Goal: Transaction & Acquisition: Download file/media

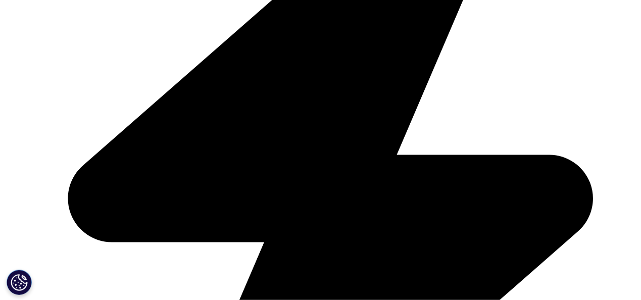
scroll to position [2291, 0]
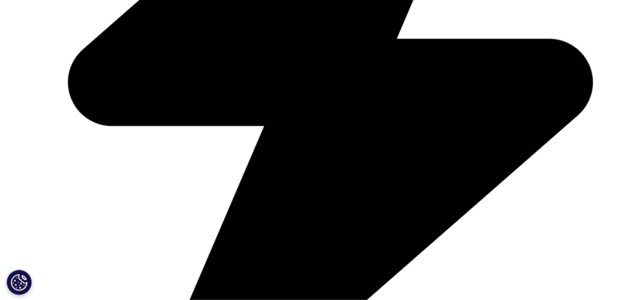
scroll to position [2392, 0]
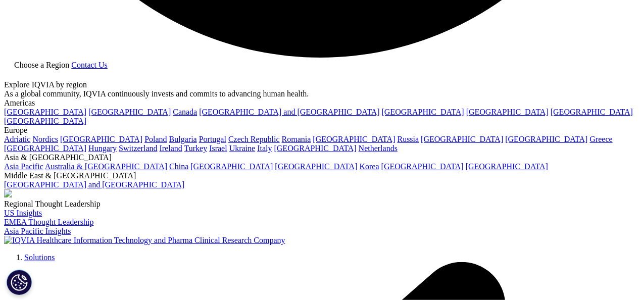
scroll to position [1853, 0]
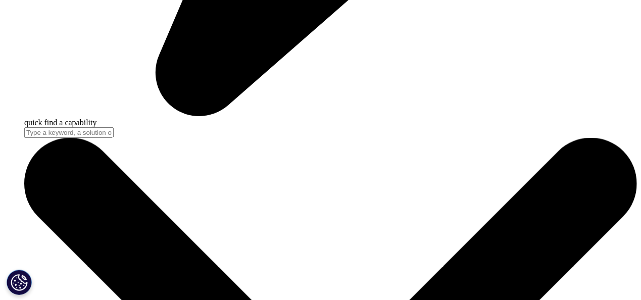
scroll to position [2797, 0]
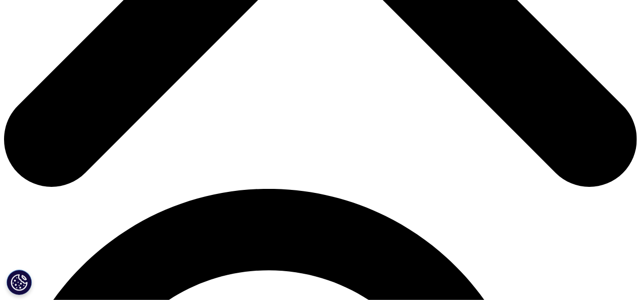
scroll to position [472, 0]
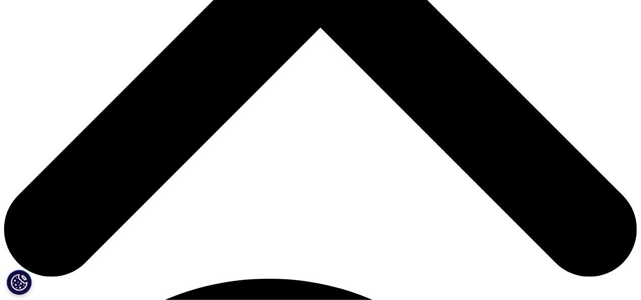
scroll to position [370, 0]
